Goal: Information Seeking & Learning: Compare options

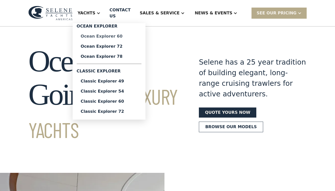
click at [108, 34] on div "Ocean Explorer 60" at bounding box center [109, 36] width 57 height 4
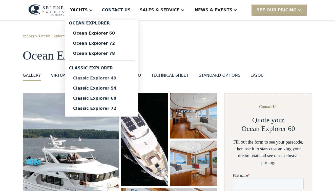
click at [100, 80] on div "Classic Explorer 49" at bounding box center [101, 78] width 57 height 4
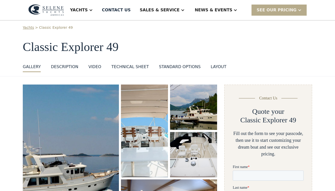
scroll to position [6, 0]
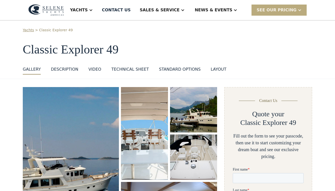
click at [286, 12] on div "SEE Our Pricing" at bounding box center [276, 10] width 40 height 6
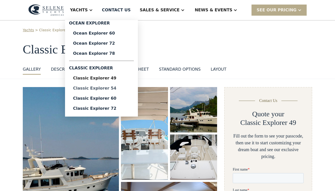
click at [100, 87] on div "Classic Explorer 54" at bounding box center [101, 88] width 57 height 4
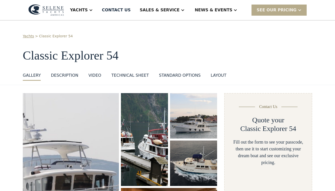
click at [91, 76] on div "VIDEO" at bounding box center [94, 76] width 13 height 6
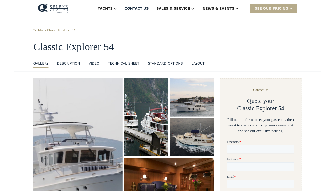
scroll to position [474, 0]
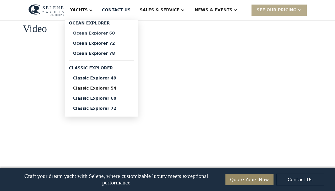
click at [105, 32] on div "Ocean Explorer 60" at bounding box center [101, 33] width 57 height 4
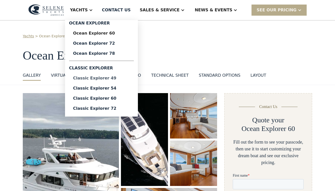
click at [100, 78] on div "Classic Explorer 49" at bounding box center [101, 78] width 57 height 4
click at [108, 88] on div "Classic Explorer 54" at bounding box center [101, 88] width 57 height 4
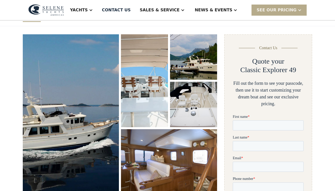
scroll to position [65, 0]
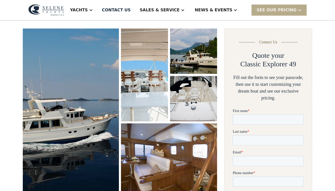
click at [142, 80] on img "open lightbox" at bounding box center [145, 75] width 50 height 99
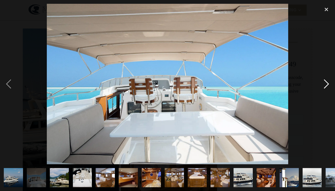
click at [325, 87] on div "next image" at bounding box center [325, 84] width 17 height 161
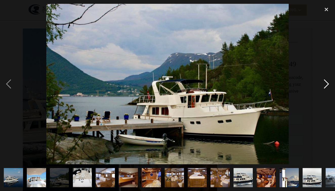
scroll to position [0, 0]
click at [325, 88] on div "next image" at bounding box center [325, 84] width 17 height 161
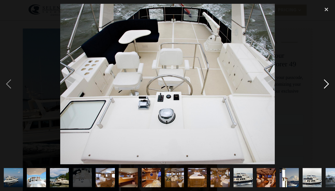
click at [325, 88] on div "next image" at bounding box center [325, 84] width 17 height 161
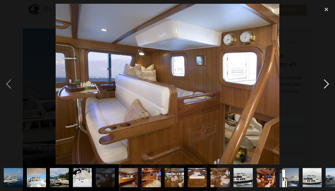
click at [330, 79] on div "next image" at bounding box center [325, 84] width 17 height 161
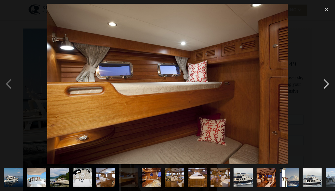
click at [326, 88] on div "next image" at bounding box center [325, 84] width 17 height 161
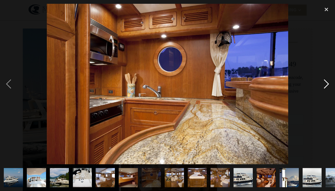
click at [326, 88] on div "next image" at bounding box center [325, 84] width 17 height 161
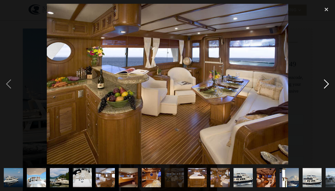
click at [326, 88] on div "next image" at bounding box center [325, 84] width 17 height 161
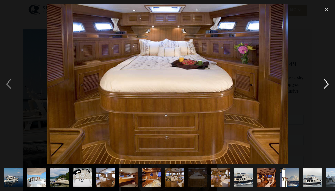
click at [326, 89] on div "next image" at bounding box center [325, 84] width 17 height 161
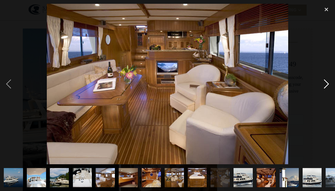
click at [326, 89] on div "next image" at bounding box center [325, 84] width 17 height 161
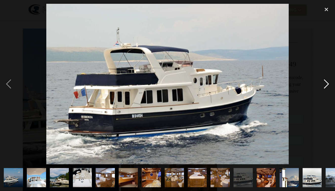
click at [326, 89] on div "next image" at bounding box center [325, 84] width 17 height 161
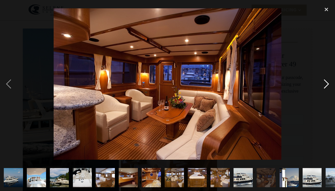
click at [326, 89] on div "next image" at bounding box center [325, 84] width 17 height 161
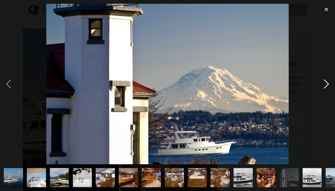
click at [326, 89] on div "next image" at bounding box center [325, 84] width 17 height 161
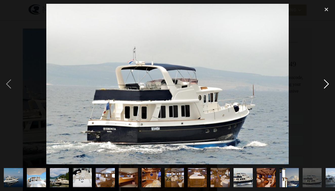
click at [326, 89] on div "next image" at bounding box center [325, 84] width 17 height 161
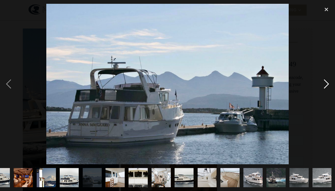
scroll to position [0, 243]
click at [326, 89] on div "next image" at bounding box center [325, 84] width 17 height 161
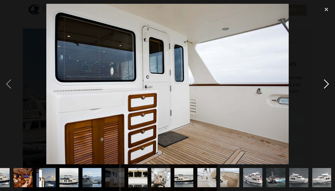
click at [327, 91] on div "next image" at bounding box center [325, 84] width 17 height 161
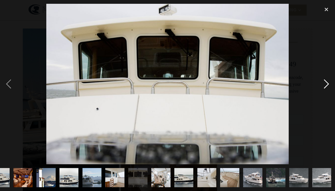
click at [327, 91] on div "next image" at bounding box center [325, 84] width 17 height 161
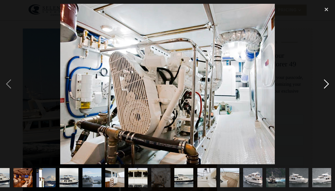
click at [327, 91] on div "next image" at bounding box center [325, 84] width 17 height 161
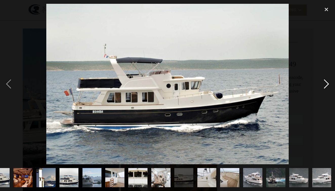
click at [327, 91] on div "next image" at bounding box center [325, 84] width 17 height 161
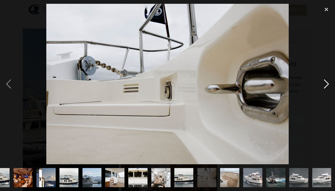
click at [327, 91] on div "next image" at bounding box center [325, 84] width 17 height 161
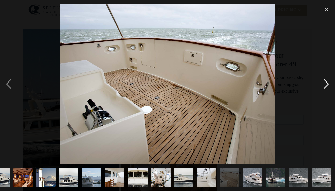
click at [325, 89] on div "next image" at bounding box center [325, 84] width 17 height 161
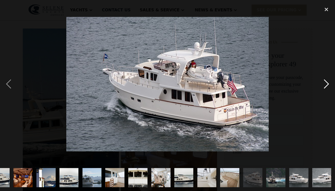
click at [325, 89] on div "next image" at bounding box center [325, 84] width 17 height 161
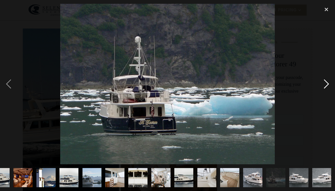
click at [325, 89] on div "next image" at bounding box center [325, 84] width 17 height 161
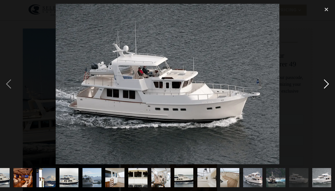
click at [325, 89] on div "next image" at bounding box center [325, 84] width 17 height 161
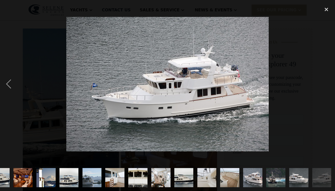
click at [325, 89] on div "next image" at bounding box center [325, 84] width 17 height 161
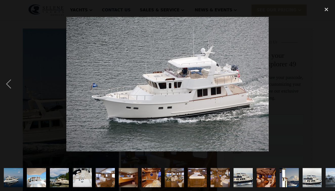
scroll to position [0, 0]
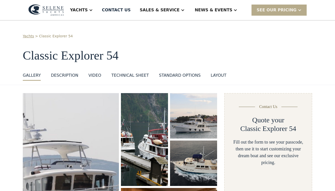
scroll to position [1, 0]
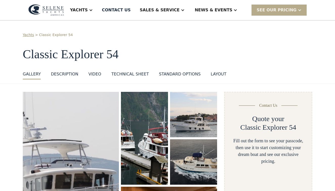
click at [67, 128] on img "open lightbox" at bounding box center [71, 175] width 102 height 177
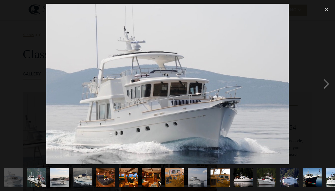
scroll to position [0, 0]
click at [10, 178] on img "show item 1 of 21" at bounding box center [13, 177] width 29 height 19
click at [325, 83] on div "next image" at bounding box center [325, 84] width 17 height 161
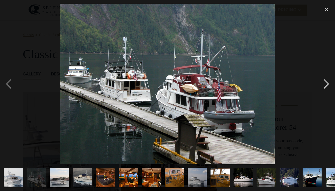
click at [325, 83] on div "next image" at bounding box center [325, 84] width 17 height 161
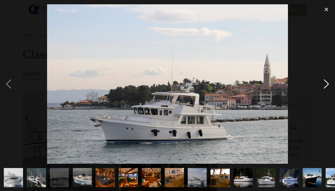
click at [325, 83] on div "next image" at bounding box center [325, 84] width 17 height 161
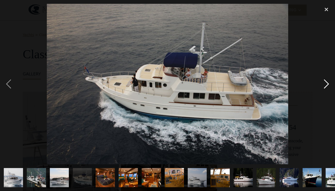
click at [325, 83] on div "next image" at bounding box center [325, 84] width 17 height 161
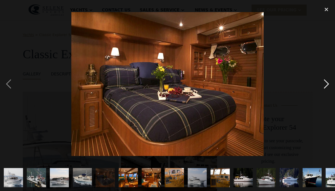
click at [325, 83] on div "next image" at bounding box center [325, 84] width 17 height 161
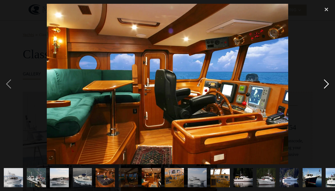
click at [325, 83] on div "next image" at bounding box center [325, 84] width 17 height 161
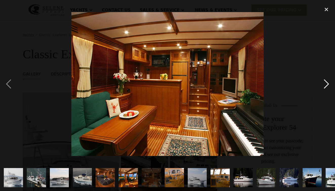
click at [325, 83] on div "next image" at bounding box center [325, 84] width 17 height 161
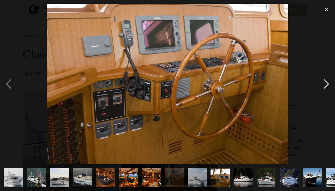
click at [325, 83] on div "next image" at bounding box center [325, 84] width 17 height 161
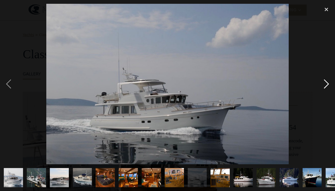
click at [325, 83] on div "next image" at bounding box center [325, 84] width 17 height 161
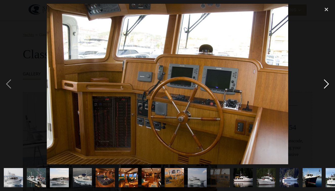
click at [325, 83] on div "next image" at bounding box center [325, 84] width 17 height 161
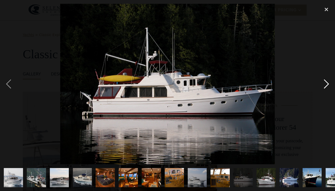
click at [325, 83] on div "next image" at bounding box center [325, 84] width 17 height 161
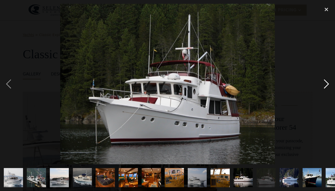
click at [325, 83] on div "next image" at bounding box center [325, 84] width 17 height 161
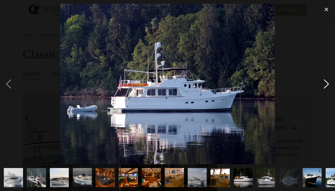
click at [325, 83] on div "next image" at bounding box center [325, 84] width 17 height 161
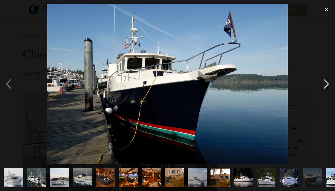
click at [325, 83] on div "next image" at bounding box center [325, 84] width 17 height 161
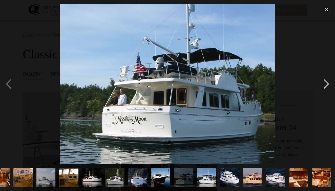
scroll to position [0, 151]
click at [325, 83] on div "next image" at bounding box center [325, 84] width 17 height 161
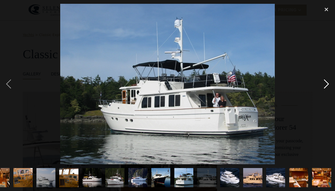
click at [325, 83] on div "next image" at bounding box center [325, 84] width 17 height 161
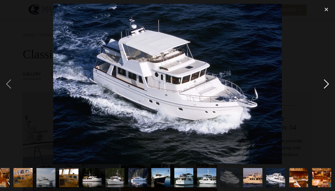
click at [325, 83] on div "next image" at bounding box center [325, 84] width 17 height 161
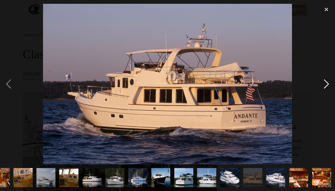
click at [325, 83] on div "next image" at bounding box center [325, 84] width 17 height 161
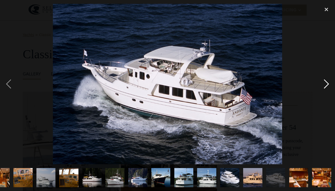
click at [325, 83] on div "next image" at bounding box center [325, 84] width 17 height 161
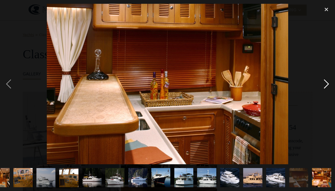
click at [325, 83] on div "next image" at bounding box center [325, 84] width 17 height 161
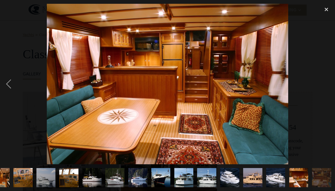
click at [325, 83] on div "next image" at bounding box center [325, 84] width 17 height 161
click at [324, 9] on div "close lightbox" at bounding box center [325, 9] width 17 height 11
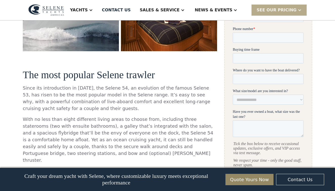
scroll to position [209, 0]
